Goal: Check status: Check status

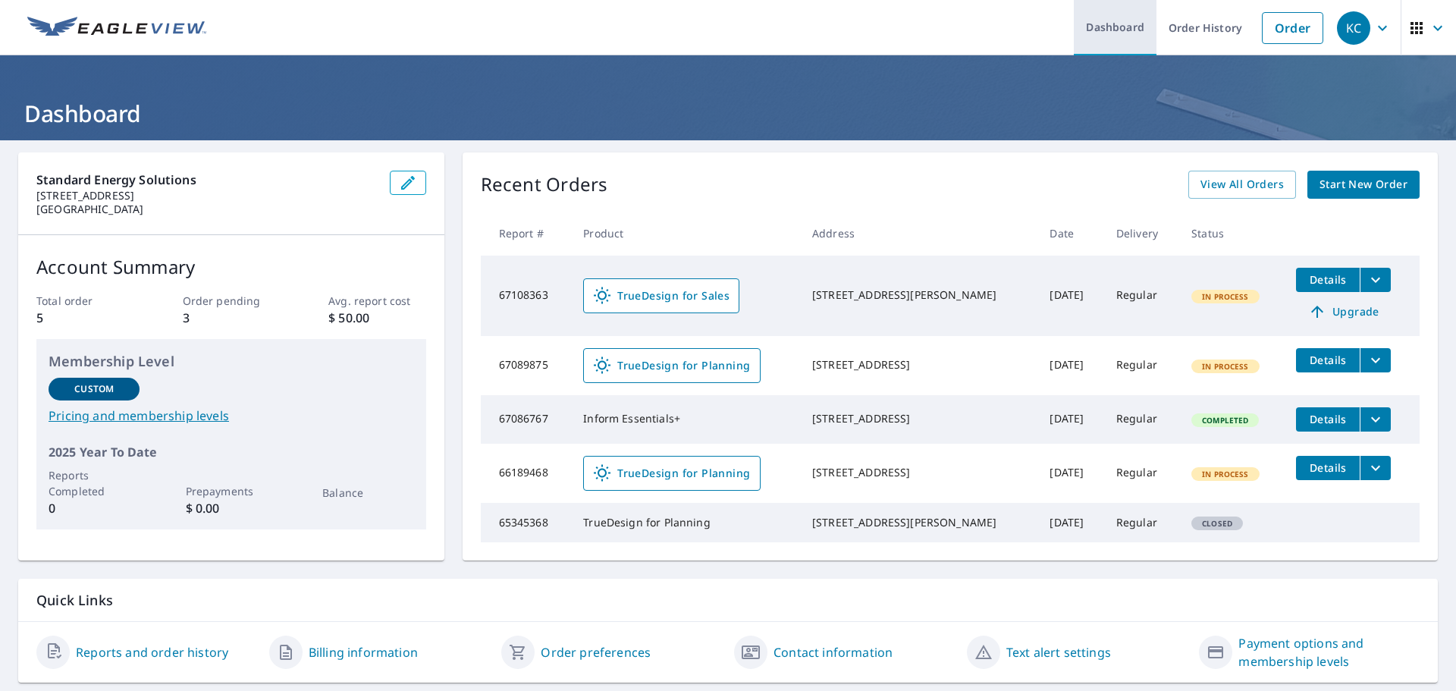
click at [1099, 38] on link "Dashboard" at bounding box center [1115, 27] width 83 height 55
click at [1230, 181] on span "View All Orders" at bounding box center [1241, 184] width 83 height 19
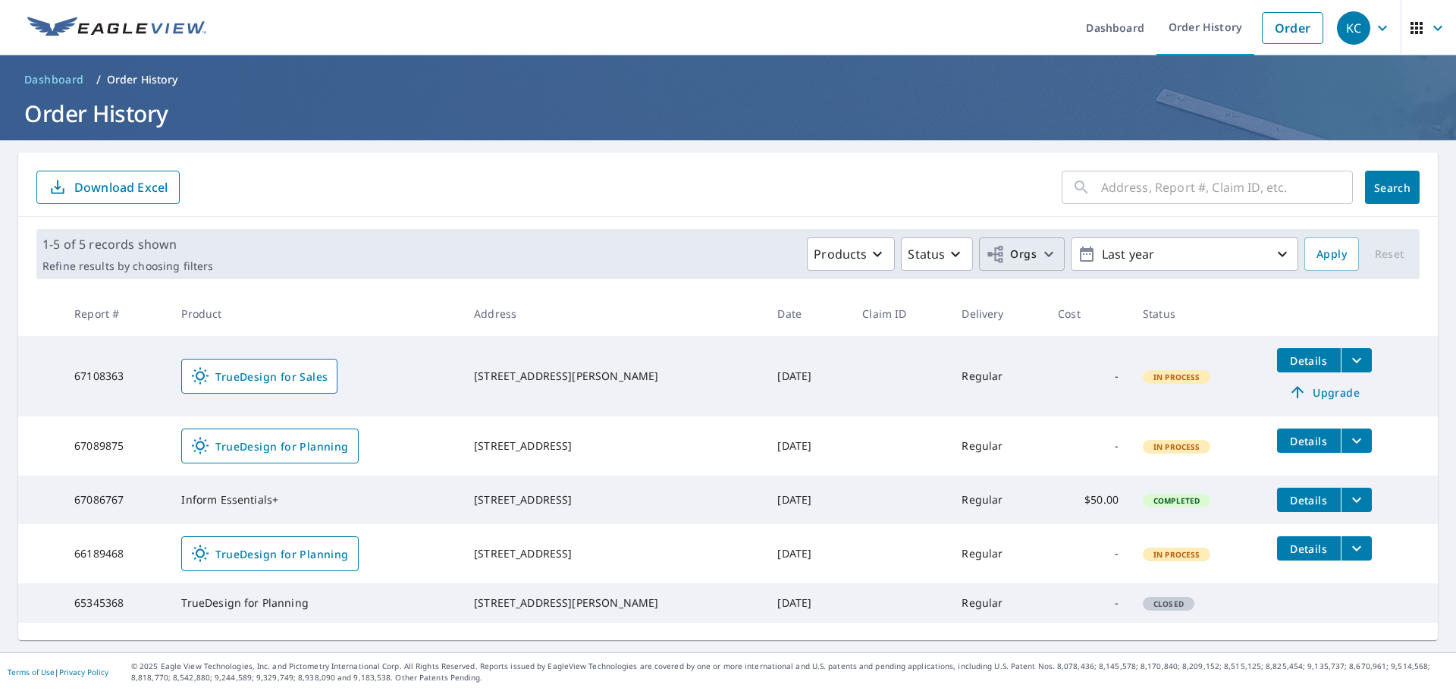
click at [1005, 261] on span "Orgs" at bounding box center [1011, 254] width 51 height 19
click at [723, 334] on input "Standard Energy Solutions" at bounding box center [715, 341] width 18 height 18
checkbox input "true"
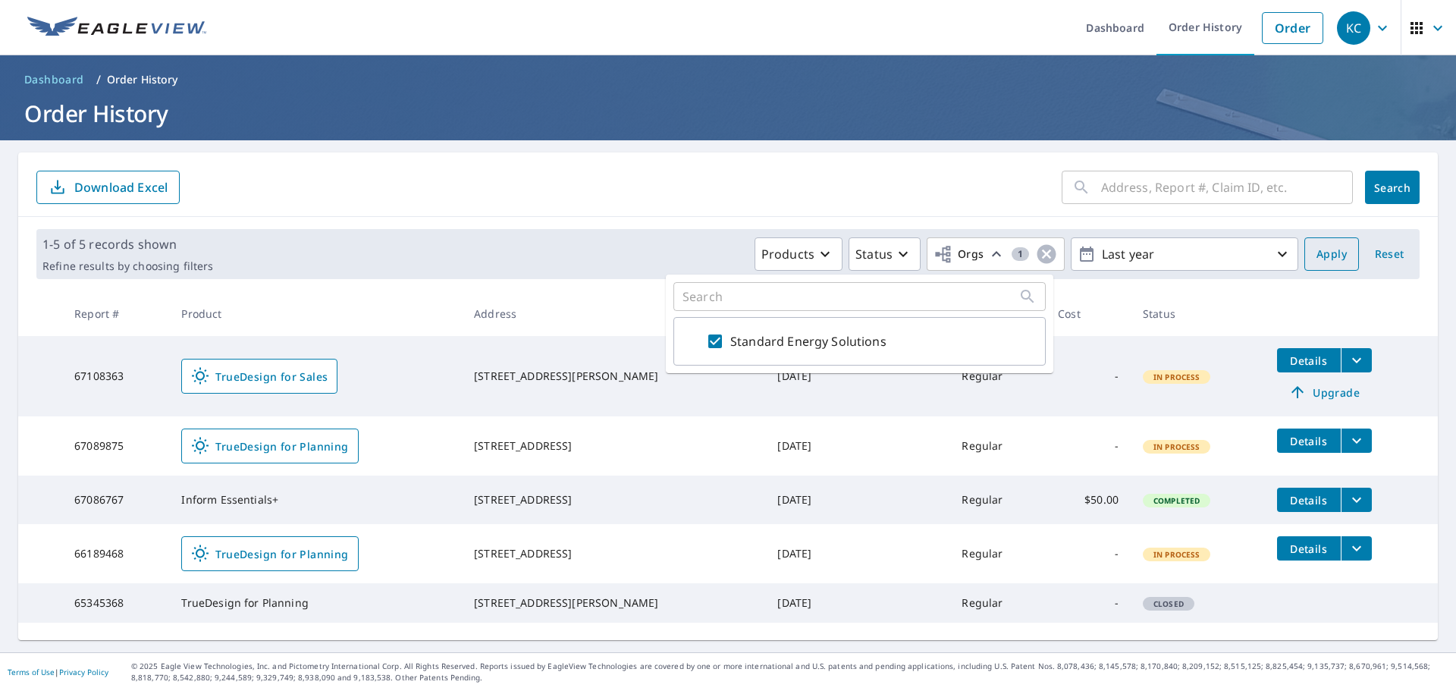
click at [1319, 251] on span "Apply" at bounding box center [1331, 254] width 30 height 19
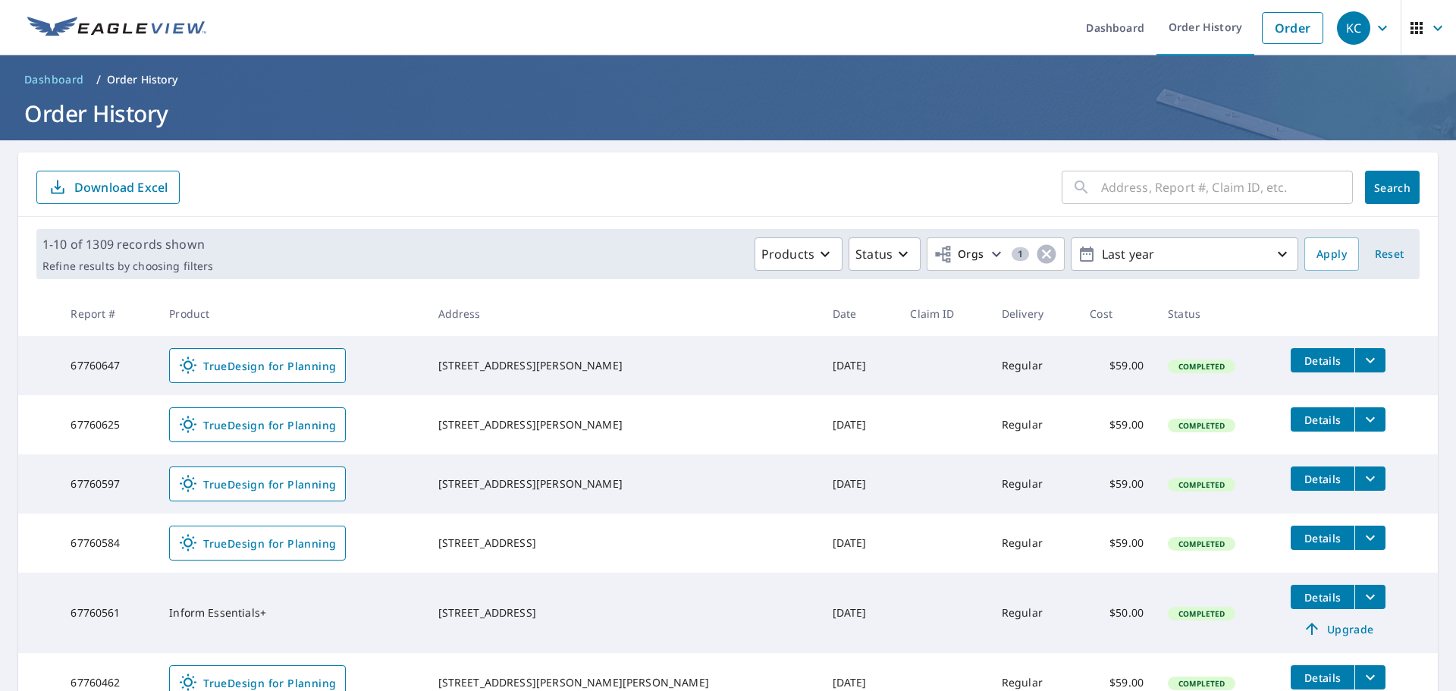
click at [1204, 184] on input "text" at bounding box center [1227, 187] width 252 height 42
paste input "#67759638"
click at [1101, 188] on input "#67759638" at bounding box center [1212, 187] width 223 height 42
type input "67759638"
click button "Search" at bounding box center [1392, 187] width 55 height 33
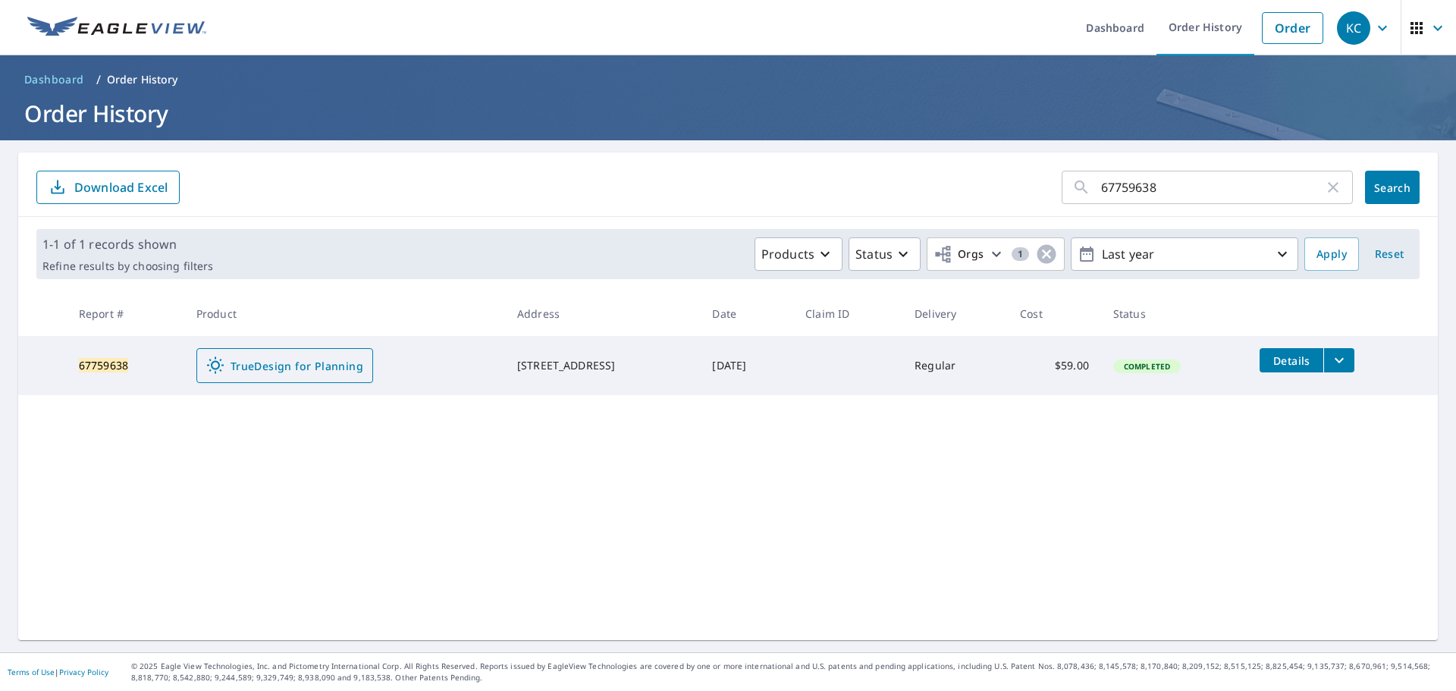
click at [312, 372] on span "TrueDesign for Planning" at bounding box center [284, 365] width 157 height 18
